Goal: Communication & Community: Answer question/provide support

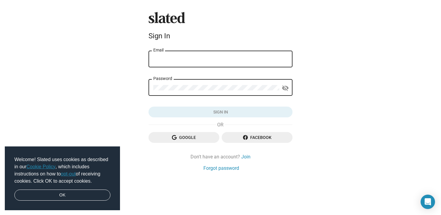
click at [243, 59] on input "Email" at bounding box center [220, 59] width 134 height 5
type input "shoka@scriptmagick.co.uk"
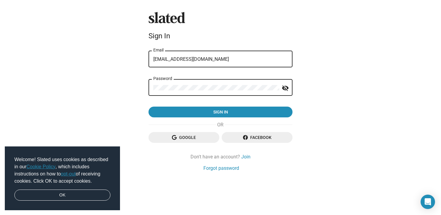
click at [288, 88] on mat-icon "visibility_off" at bounding box center [285, 88] width 7 height 9
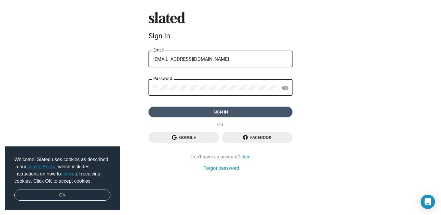
click at [255, 116] on span "Sign in" at bounding box center [220, 112] width 134 height 11
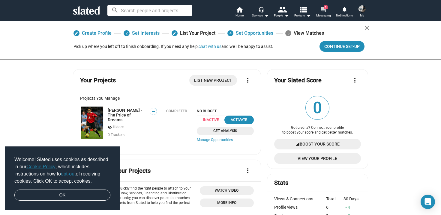
click at [326, 9] on mat-icon "forum" at bounding box center [323, 10] width 6 height 6
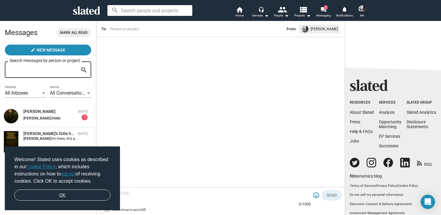
click at [72, 195] on link "OK" at bounding box center [62, 195] width 96 height 11
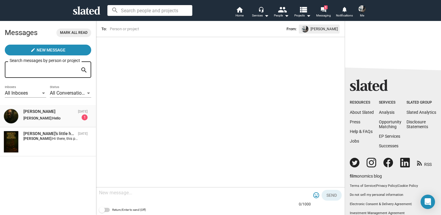
click at [62, 119] on div "[PERSON_NAME]: Hello" at bounding box center [50, 118] width 55 height 4
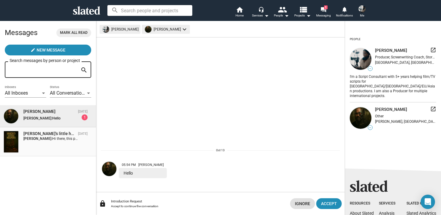
click at [57, 145] on div "Santa's little helpers Oct 13 Shoka Shohani: Hi there, this project sounds grea…" at bounding box center [48, 142] width 89 height 22
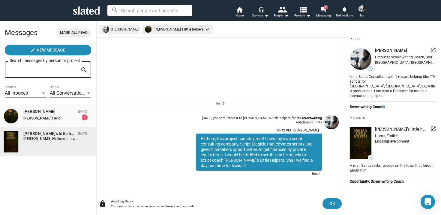
click at [61, 113] on div "[PERSON_NAME]" at bounding box center [49, 112] width 52 height 6
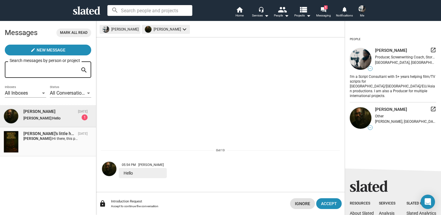
click at [53, 140] on span "Hi there, this project sounds great! I own my own script consulting company, Sc…" at bounding box center [309, 139] width 514 height 4
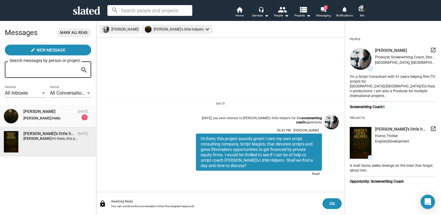
click at [59, 114] on div "[PERSON_NAME]" at bounding box center [49, 112] width 52 height 6
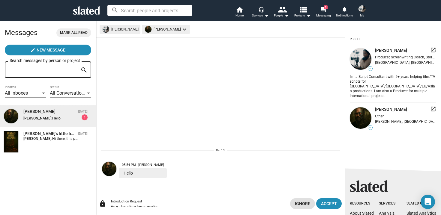
click at [111, 169] on img at bounding box center [109, 169] width 14 height 14
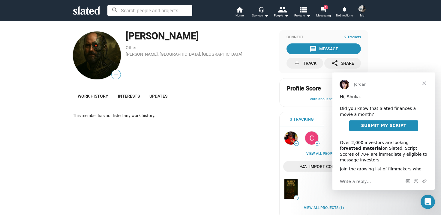
click at [425, 84] on span "Close" at bounding box center [424, 84] width 22 height 22
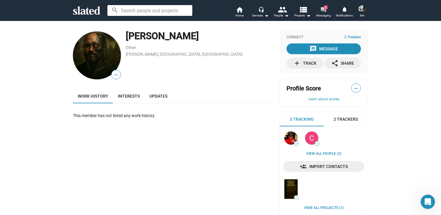
click at [325, 15] on span "Messaging" at bounding box center [323, 15] width 15 height 7
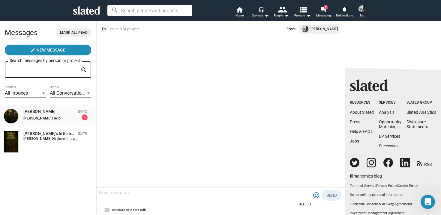
click at [63, 119] on div "[PERSON_NAME]: Hello" at bounding box center [50, 118] width 55 height 4
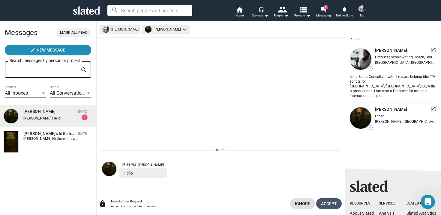
click at [325, 206] on span "Accept" at bounding box center [329, 204] width 16 height 11
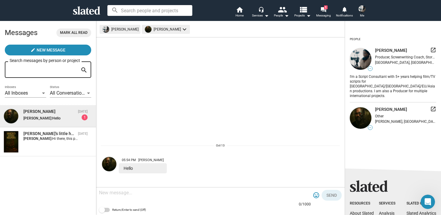
click at [241, 196] on textarea at bounding box center [205, 193] width 212 height 6
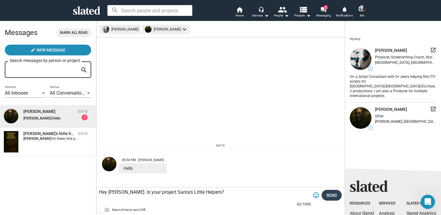
type textarea "Hey [PERSON_NAME]. Is your project Santa's Little Helpers?"
click at [328, 195] on span "Send" at bounding box center [331, 195] width 11 height 11
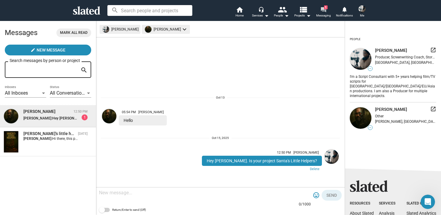
click at [319, 9] on link "forum 1 Messaging" at bounding box center [323, 12] width 21 height 13
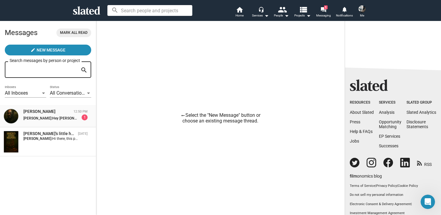
click at [68, 113] on div "[PERSON_NAME]" at bounding box center [47, 112] width 48 height 6
